Goal: Information Seeking & Learning: Learn about a topic

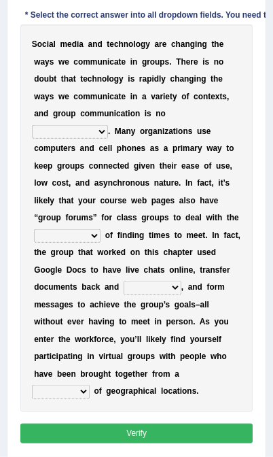
scroll to position [331, 0]
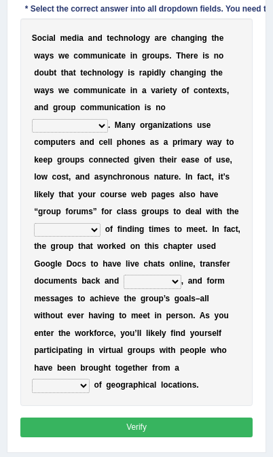
click at [99, 133] on select "exception exemplification extradition excursion" at bounding box center [70, 126] width 76 height 14
select select "exception"
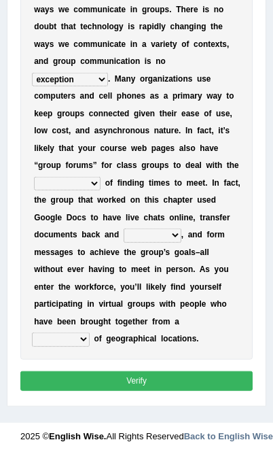
click at [89, 180] on select "localities liabilities complexities causalities" at bounding box center [67, 184] width 67 height 14
select select "complexities"
click at [124, 242] on select "fill forth toward beyond" at bounding box center [153, 236] width 58 height 14
select select "forth"
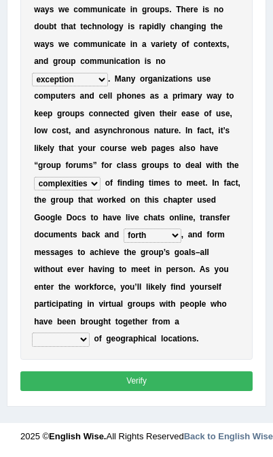
click at [82, 346] on select "form variety kind variation" at bounding box center [61, 340] width 58 height 14
select select "variation"
click at [63, 346] on select "form variety kind variation" at bounding box center [61, 340] width 58 height 14
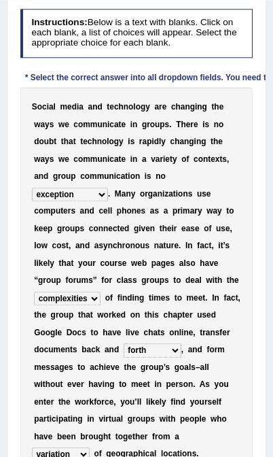
scroll to position [263, 0]
click at [97, 201] on select "exception exemplification extradition excursion" at bounding box center [70, 195] width 76 height 14
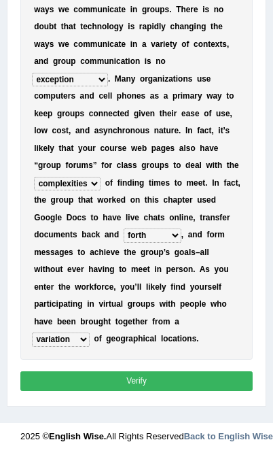
scroll to position [443, 0]
click at [135, 391] on button "Verify" at bounding box center [136, 381] width 233 height 20
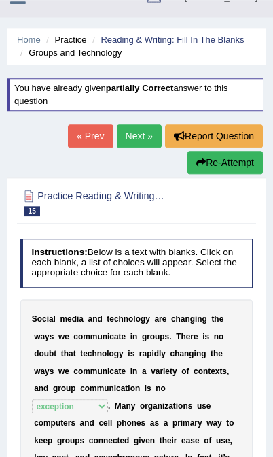
scroll to position [22, 0]
click at [154, 132] on link "Next »" at bounding box center [139, 135] width 45 height 23
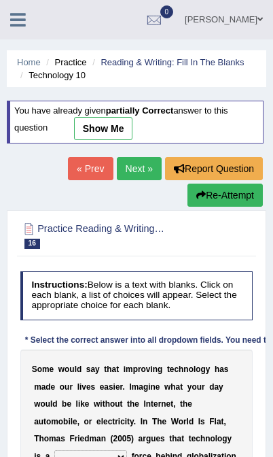
click at [141, 175] on link "Next »" at bounding box center [139, 168] width 45 height 23
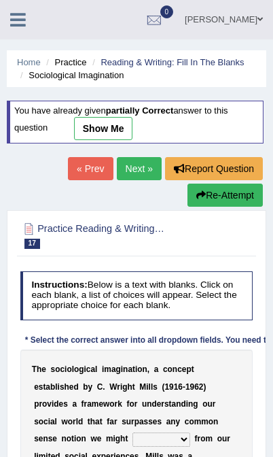
click at [84, 231] on h2 "Practice Reading & Writing: Fill In The Blanks 17 Sociological Imagination" at bounding box center [92, 234] width 144 height 29
click at [37, 246] on span "17" at bounding box center [32, 244] width 16 height 10
click at [210, 63] on link "Reading & Writing: Fill In The Blanks" at bounding box center [173, 62] width 144 height 10
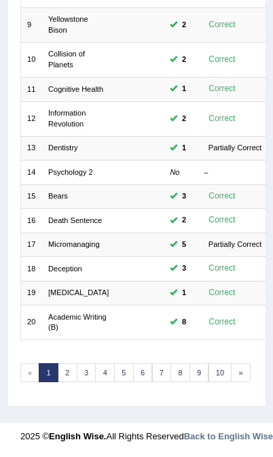
scroll to position [452, 0]
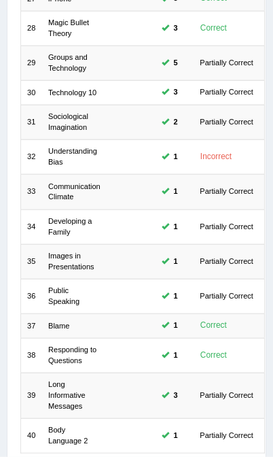
scroll to position [498, 0]
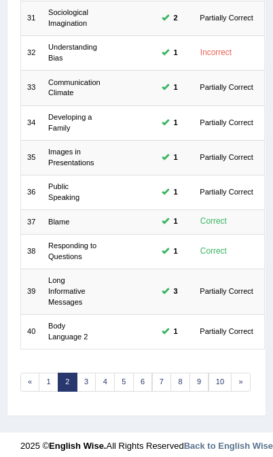
click at [84, 381] on link "3" at bounding box center [87, 382] width 20 height 19
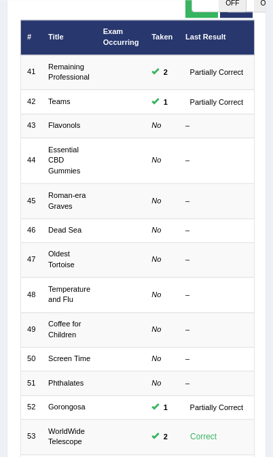
scroll to position [149, 0]
click at [75, 129] on link "Flavonols" at bounding box center [64, 125] width 32 height 8
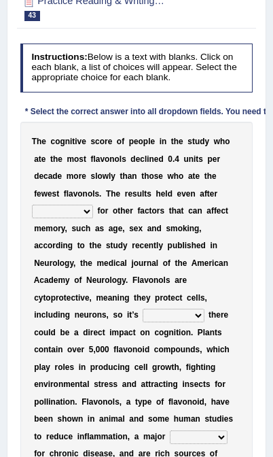
scroll to position [173, 0]
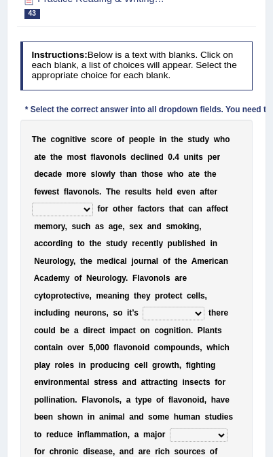
click at [93, 216] on select "consulting adjusting automating advertising" at bounding box center [62, 210] width 61 height 14
select select "adjusting"
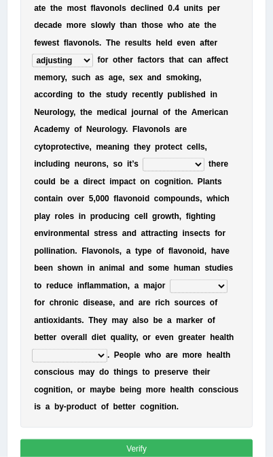
scroll to position [324, 0]
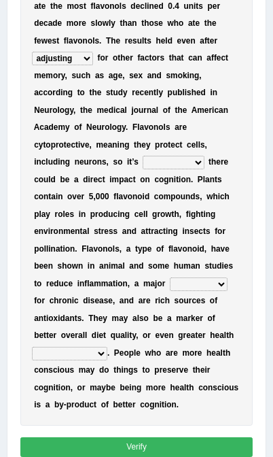
click at [157, 169] on select "irresistible purposeful plausible detrimental" at bounding box center [173, 163] width 61 height 14
select select "detrimental"
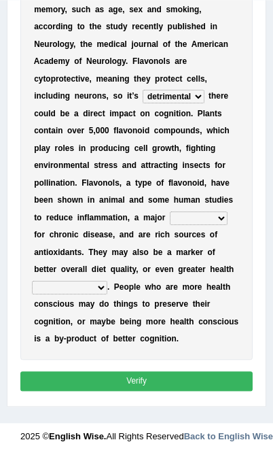
scroll to position [463, 0]
click at [220, 212] on select "nuance module fact trigger" at bounding box center [199, 219] width 58 height 14
select select "trigger"
click at [215, 212] on select "nuance module fact trigger" at bounding box center [199, 219] width 58 height 14
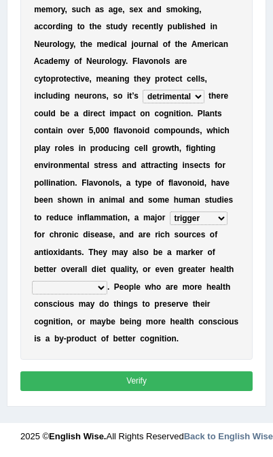
click at [107, 281] on select "intervention cognition protection consciousness" at bounding box center [70, 288] width 76 height 14
select select "consciousness"
click at [158, 385] on button "Verify" at bounding box center [136, 381] width 233 height 20
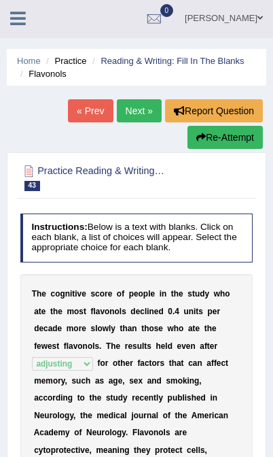
scroll to position [0, 0]
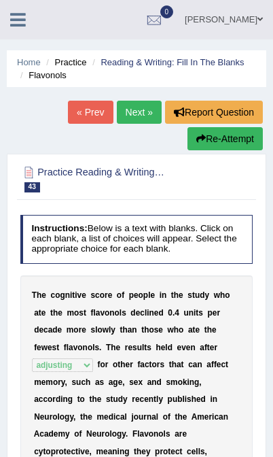
click at [137, 112] on link "Next »" at bounding box center [139, 112] width 45 height 23
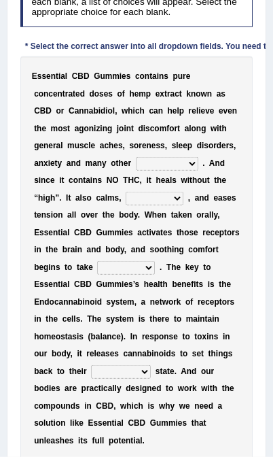
scroll to position [237, 0]
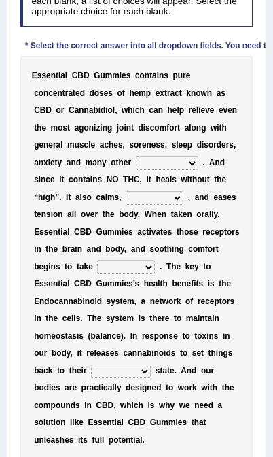
click at [150, 170] on select "pains phenomena poisons ailments" at bounding box center [167, 163] width 63 height 14
select select "pains"
click at [184, 205] on select "excites relaxes cures digests" at bounding box center [155, 198] width 58 height 14
select select "relaxes"
click at [184, 205] on select "excites relaxes cures digests" at bounding box center [155, 198] width 58 height 14
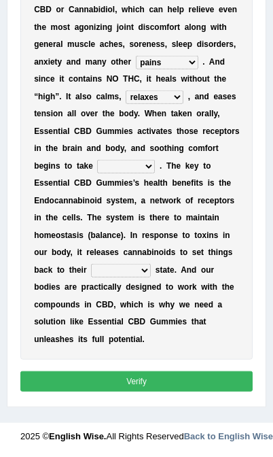
scroll to position [381, 0]
click at [112, 173] on select "it formation in form" at bounding box center [126, 167] width 58 height 14
select select "formation"
click at [112, 264] on select "new next substantial natural" at bounding box center [121, 271] width 60 height 14
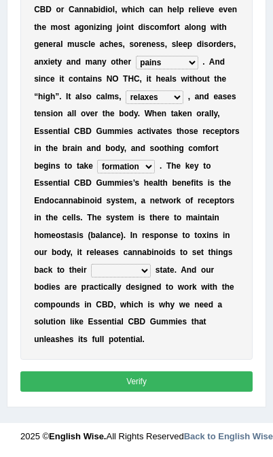
select select "substantial"
click at [129, 264] on select "new next substantial natural" at bounding box center [121, 271] width 60 height 14
click at [152, 388] on button "Verify" at bounding box center [136, 381] width 233 height 20
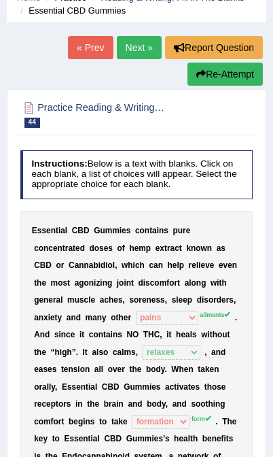
scroll to position [0, 0]
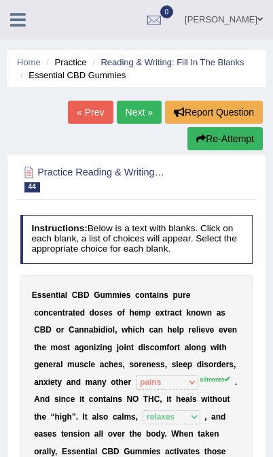
click at [232, 137] on button "Re-Attempt" at bounding box center [226, 138] width 76 height 23
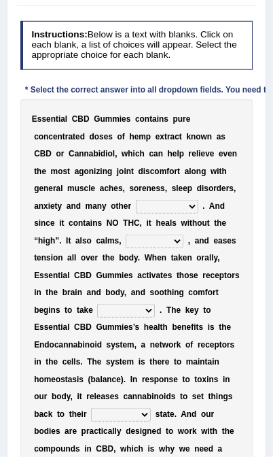
scroll to position [252, 0]
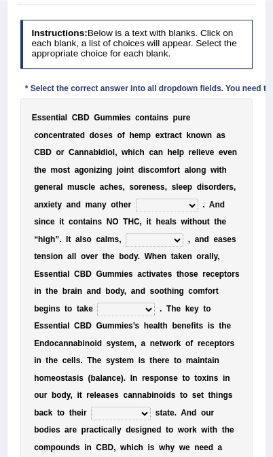
click at [146, 212] on select "pains phenomena poisons ailments" at bounding box center [167, 206] width 63 height 14
select select "ailments"
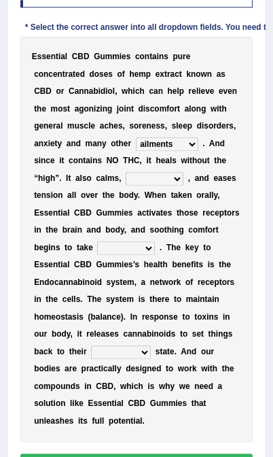
scroll to position [319, 0]
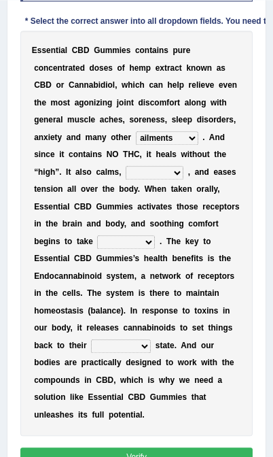
click at [184, 180] on select "excites relaxes cures digests" at bounding box center [155, 173] width 58 height 14
click at [182, 180] on select "excites relaxes cures digests" at bounding box center [155, 173] width 58 height 14
select select "relaxes"
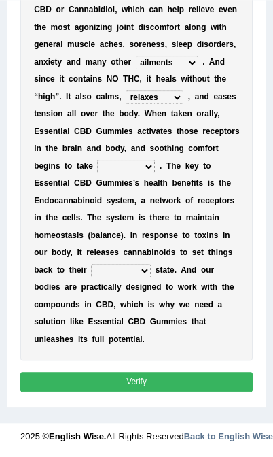
scroll to position [433, 0]
click at [107, 173] on select "it formation in form" at bounding box center [126, 167] width 58 height 14
select select "form"
click at [113, 278] on select "new next substantial natural" at bounding box center [121, 271] width 60 height 14
select select "substantial"
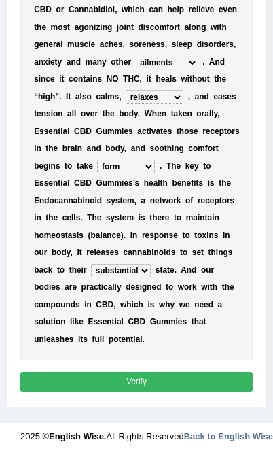
click at [156, 392] on button "Verify" at bounding box center [136, 382] width 233 height 20
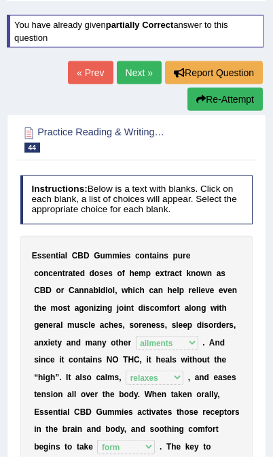
scroll to position [0, 0]
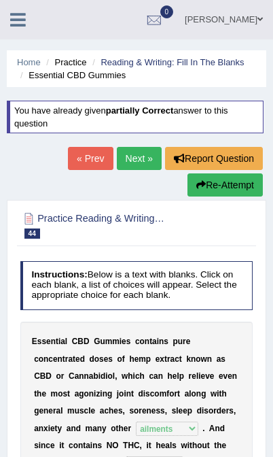
click at [219, 184] on button "Re-Attempt" at bounding box center [226, 184] width 76 height 23
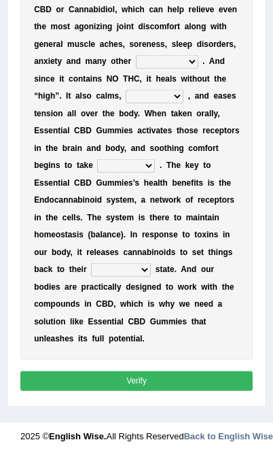
scroll to position [490, 0]
click at [113, 263] on select "new next substantial natural" at bounding box center [121, 270] width 60 height 14
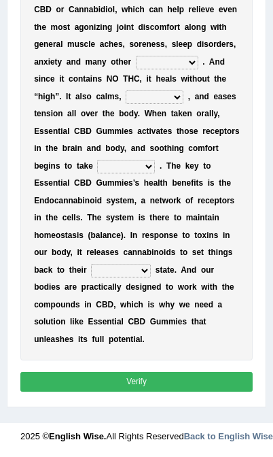
select select "natural"
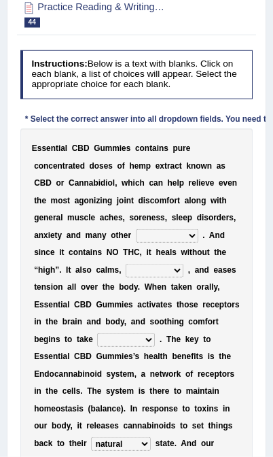
scroll to position [222, 0]
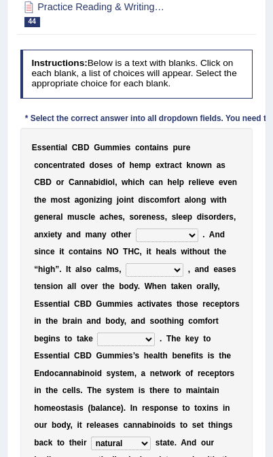
click at [148, 242] on select "pains phenomena poisons ailments" at bounding box center [167, 236] width 63 height 14
select select "ailments"
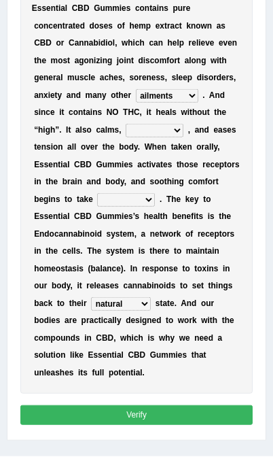
click at [184, 137] on select "excites relaxes cures digests" at bounding box center [155, 131] width 58 height 14
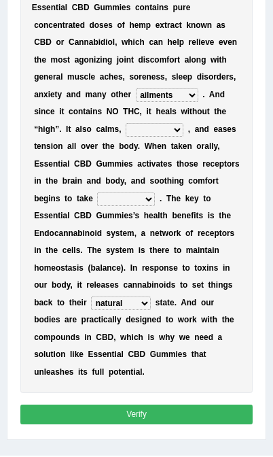
select select "relaxes"
click at [101, 206] on select "it formation in form" at bounding box center [126, 200] width 58 height 14
select select "form"
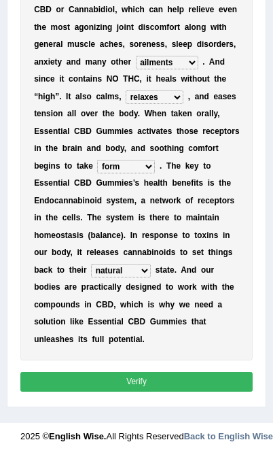
click at [146, 384] on button "Verify" at bounding box center [136, 382] width 233 height 20
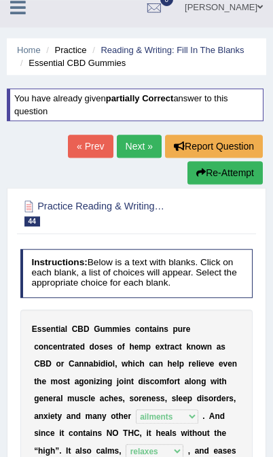
scroll to position [0, 0]
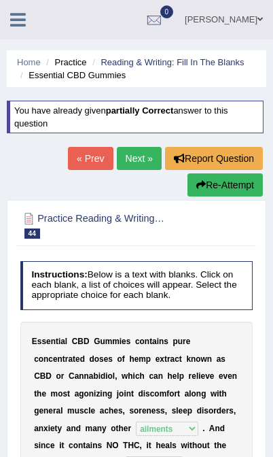
click at [138, 169] on link "Next »" at bounding box center [139, 158] width 45 height 23
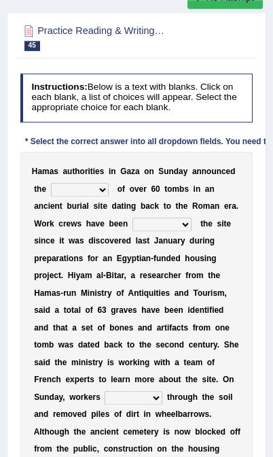
scroll to position [146, 0]
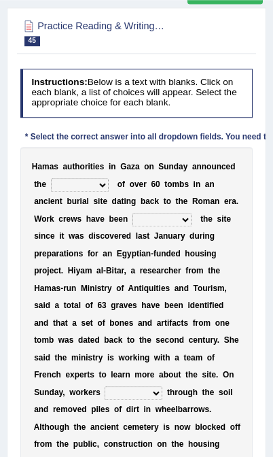
click at [161, 195] on div "H a m a s a u t h o r i t i e s i n G a z a o n S u n d a y a n n o u n c e d t…" at bounding box center [136, 358] width 233 height 422
click at [109, 192] on select "downturn discovery creation disability" at bounding box center [80, 185] width 58 height 14
select select "discovery"
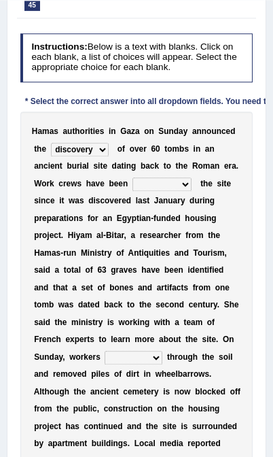
scroll to position [182, 0]
click at [133, 191] on select "destroying heralding excavating founding" at bounding box center [162, 185] width 59 height 14
select select "excavating"
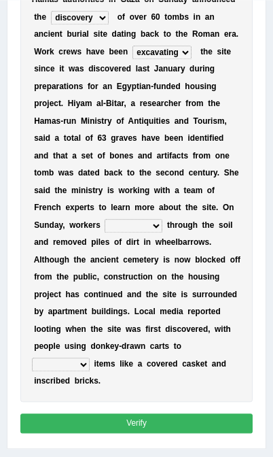
scroll to position [312, 0]
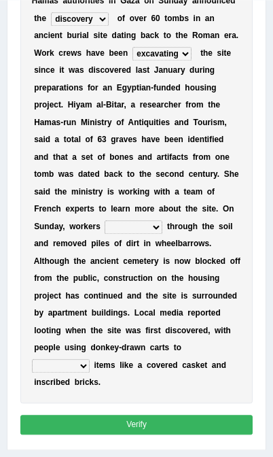
click at [133, 61] on select "destroying heralding excavating founding" at bounding box center [162, 54] width 59 height 14
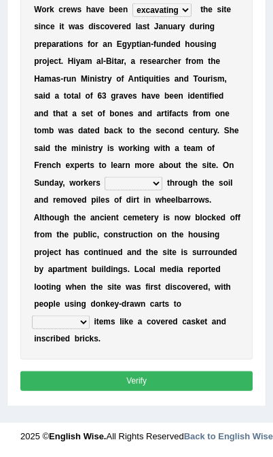
scroll to position [416, 0]
click at [105, 190] on select "irritated mimicked sifted sipped" at bounding box center [134, 184] width 58 height 14
select select "sifted"
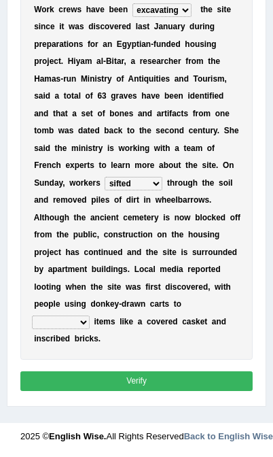
click at [217, 290] on div "H a m a s a u t h o r i t i e s i n G a z a o n S u n d a y a n n o u n c e d t…" at bounding box center [136, 148] width 233 height 422
click at [90, 316] on select "haul away go away pull back cheer up" at bounding box center [61, 323] width 58 height 14
select select "cheer up"
click at [139, 382] on button "Verify" at bounding box center [136, 381] width 233 height 20
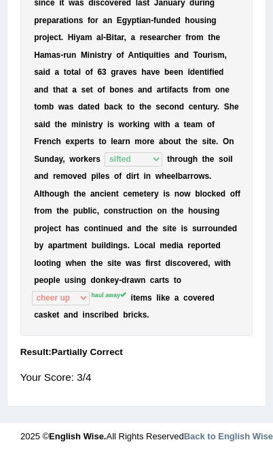
scroll to position [459, 0]
